Goal: Task Accomplishment & Management: Manage account settings

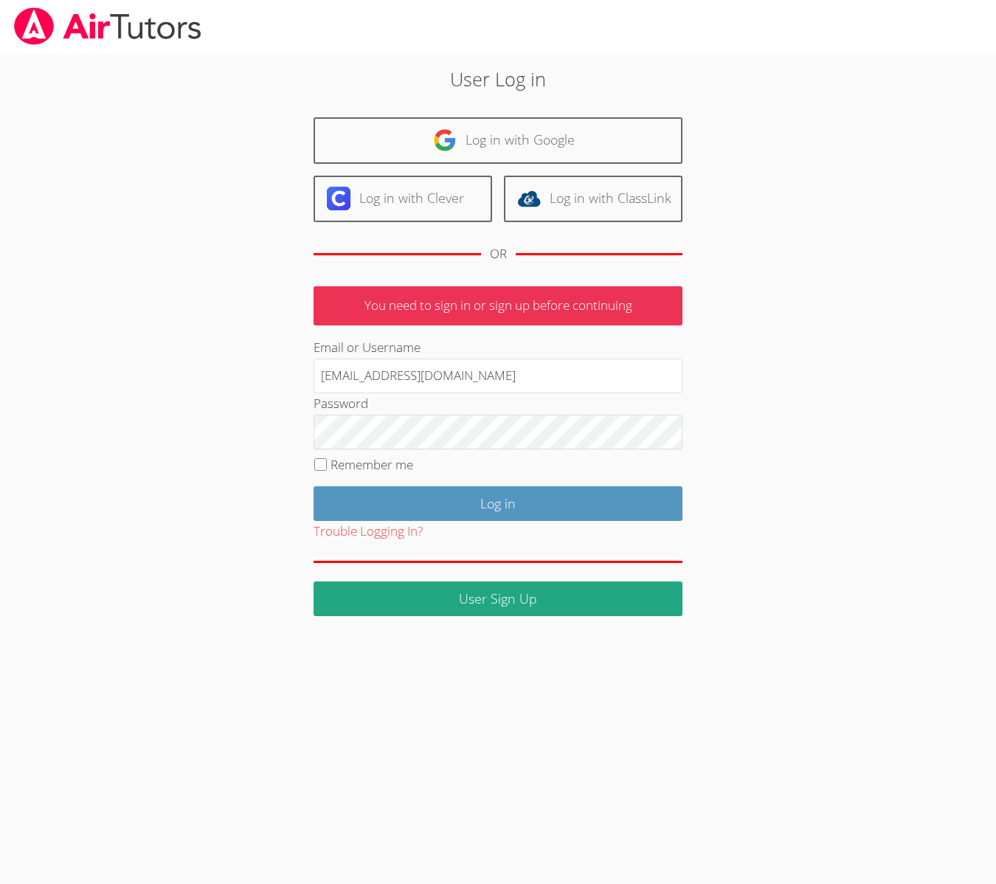
type input "[EMAIL_ADDRESS][DOMAIN_NAME]"
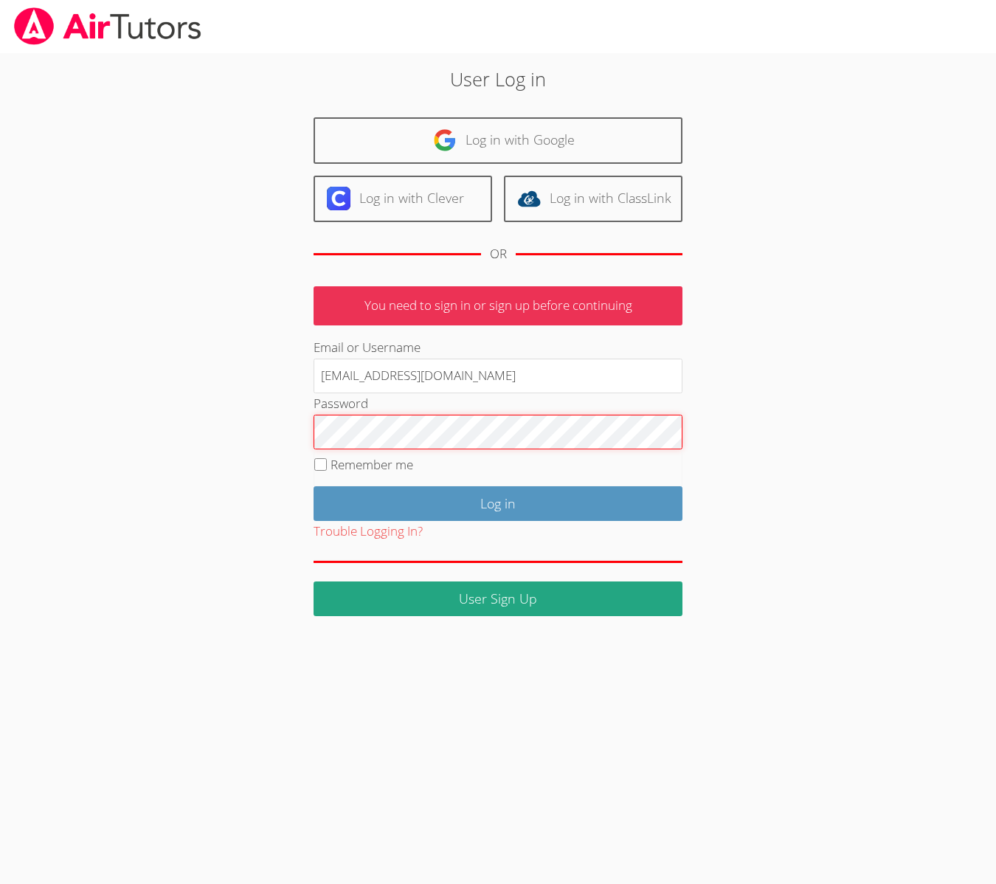
click at [314, 486] on input "Log in" at bounding box center [498, 503] width 369 height 35
